Goal: Task Accomplishment & Management: Use online tool/utility

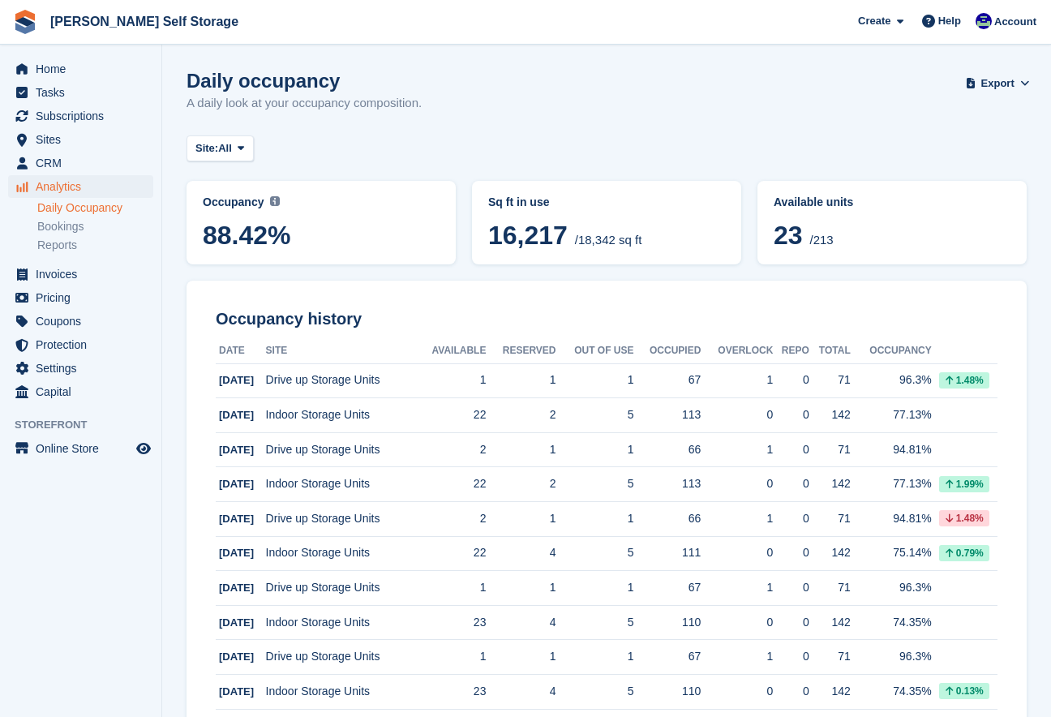
click at [69, 203] on link "Daily Occupancy" at bounding box center [95, 207] width 116 height 15
click at [71, 205] on link "Daily Occupancy" at bounding box center [95, 207] width 116 height 15
